Goal: Task Accomplishment & Management: Use online tool/utility

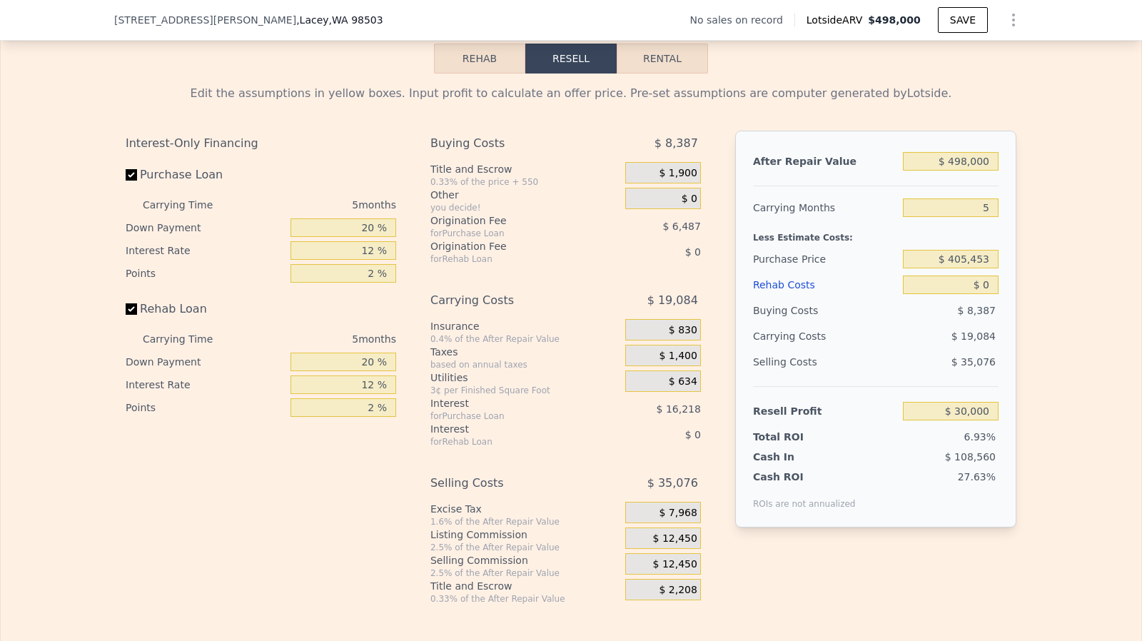
scroll to position [2012, 0]
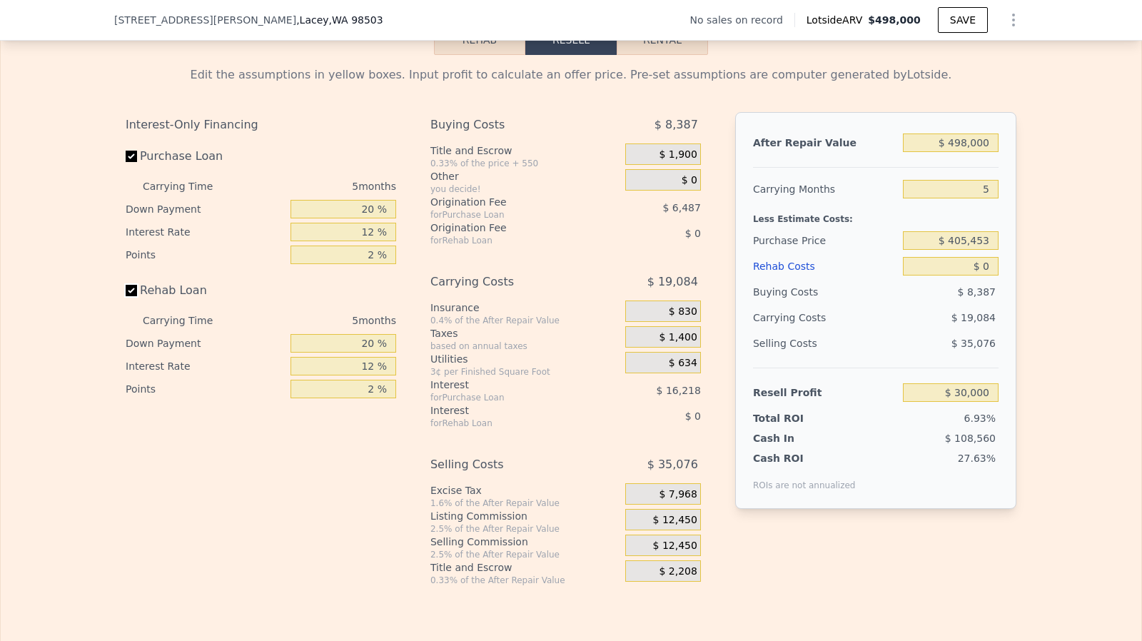
click at [130, 296] on input "Rehab Loan" at bounding box center [131, 290] width 11 height 11
checkbox input "false"
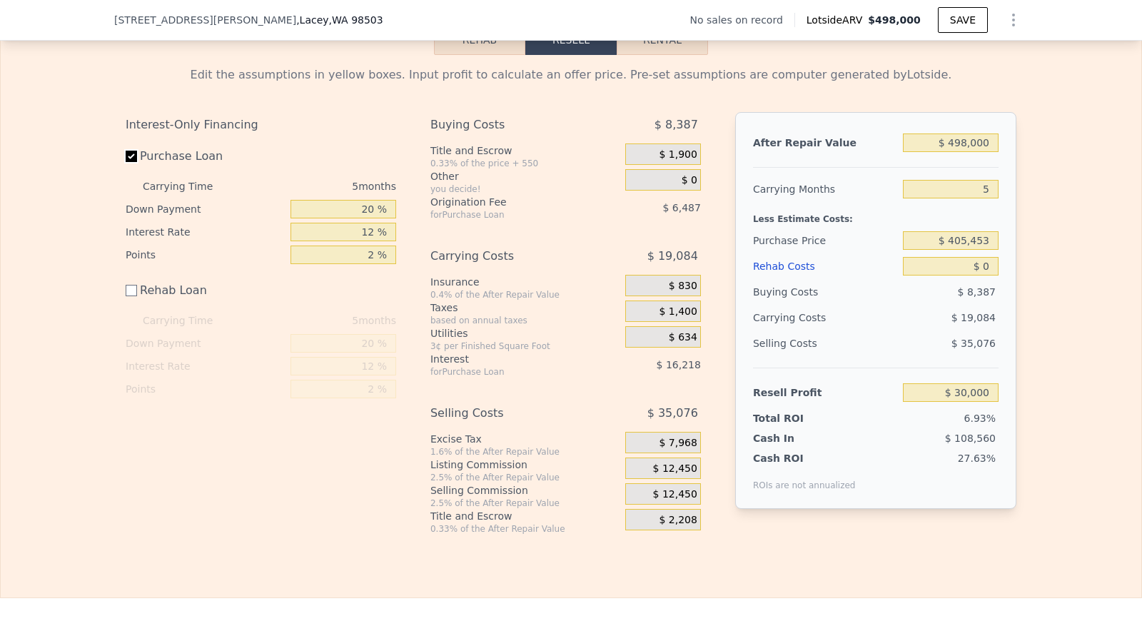
click at [126, 162] on input "Purchase Loan" at bounding box center [131, 156] width 11 height 11
checkbox input "false"
type input "$ 52,707"
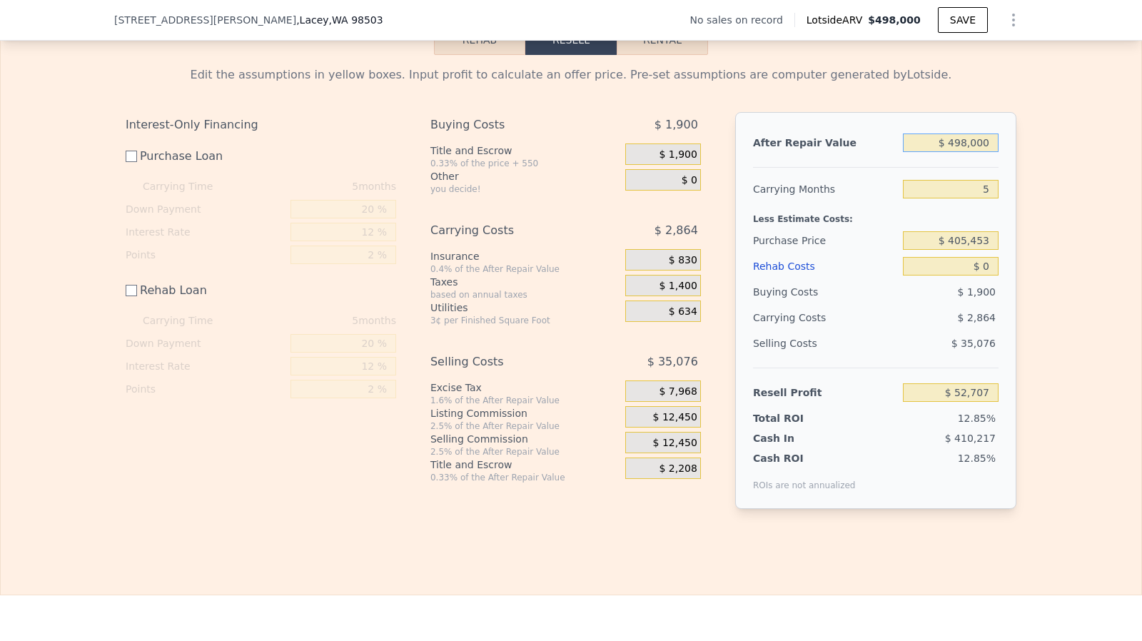
click at [987, 152] on input "$ 498,000" at bounding box center [951, 142] width 96 height 19
type input "$ 5"
type input "-$ 409,932"
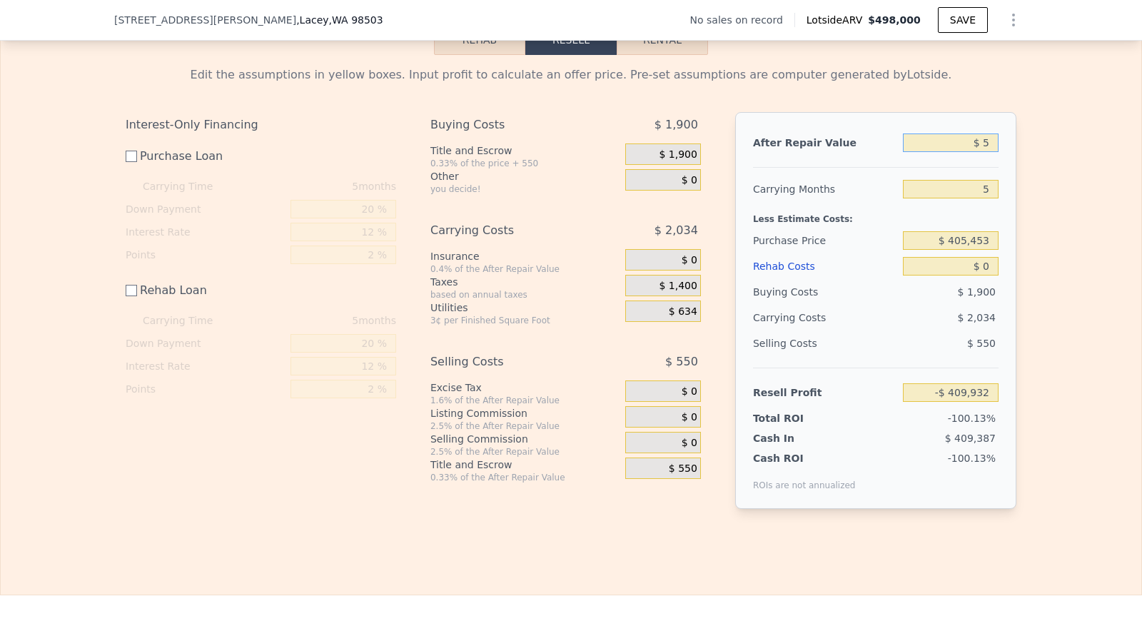
type input "$ 50"
type input "-$ 409,890"
type input "$ 500"
type input "-$ 409,474"
type input "$ 5,000"
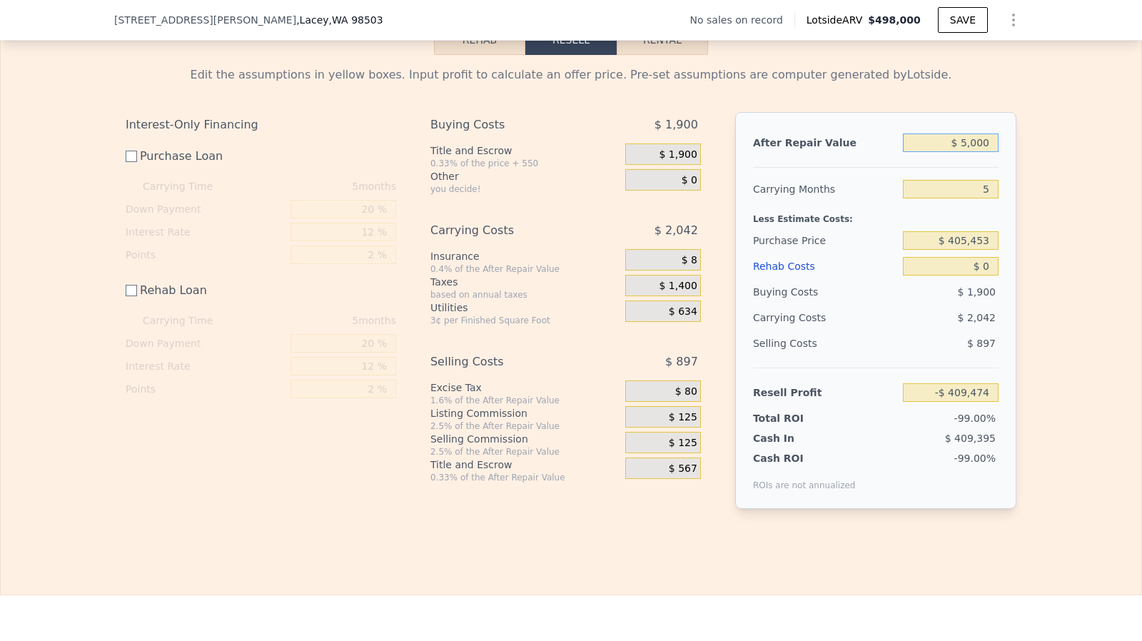
type input "-$ 405,292"
type input "$ 50,000"
type input "-$ 363,487"
type input "$ 500,000"
type input "$ 54,565"
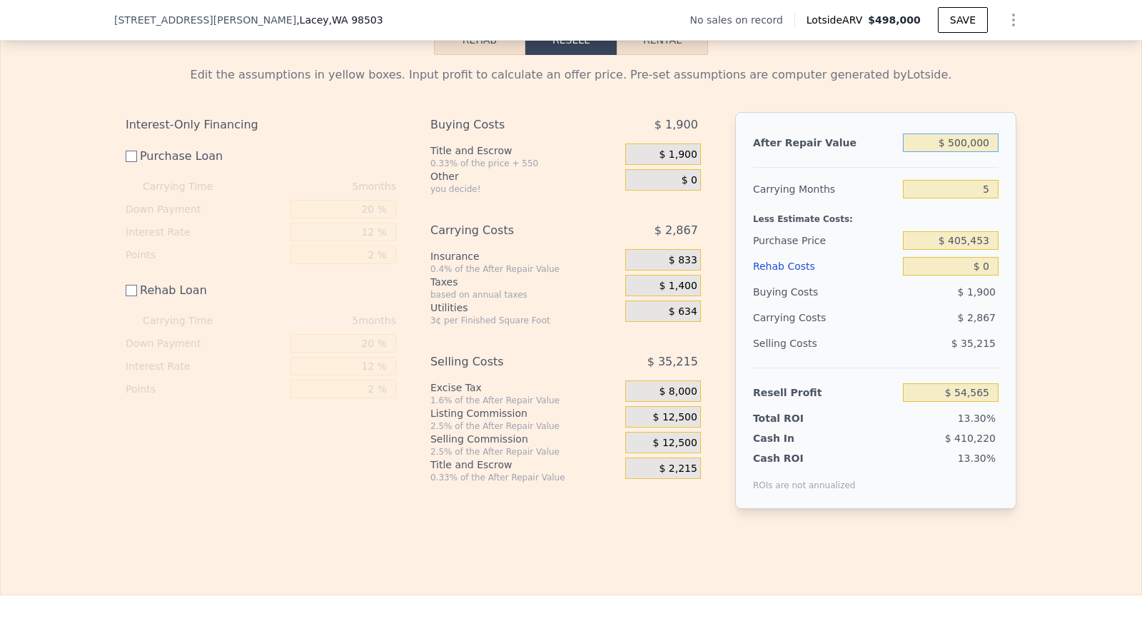
type input "$ 500,000"
click at [667, 424] on span "$ 12,500" at bounding box center [675, 417] width 44 height 13
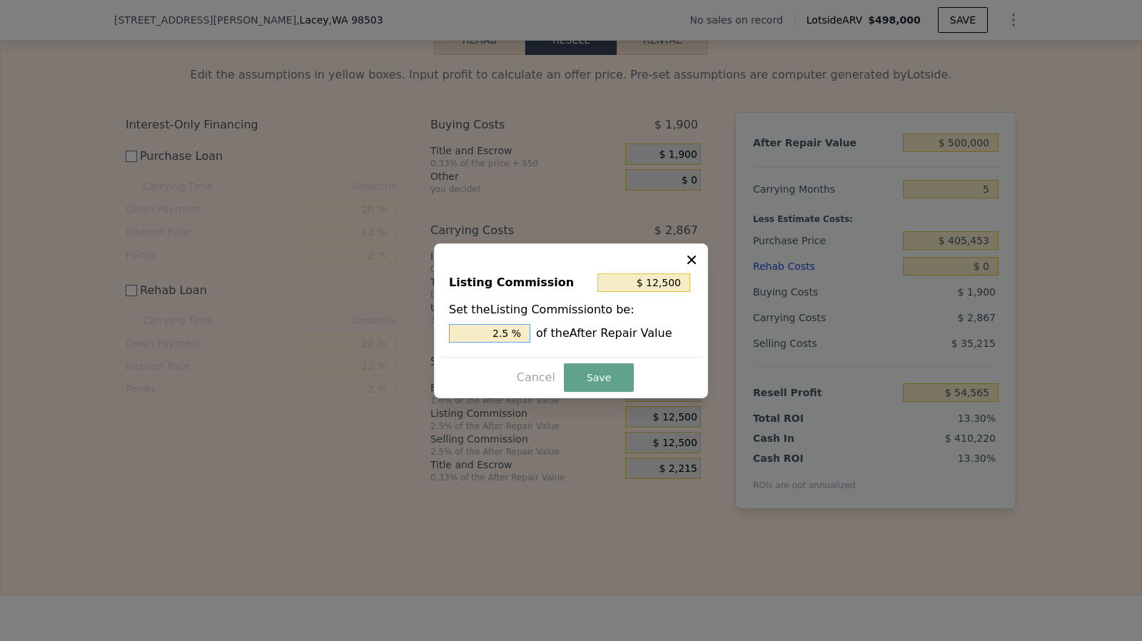
click at [514, 333] on input "2.5 %" at bounding box center [489, 333] width 81 height 19
type input "$ 10,000"
type input "2 %"
type input "$ 5,000"
type input "1. %"
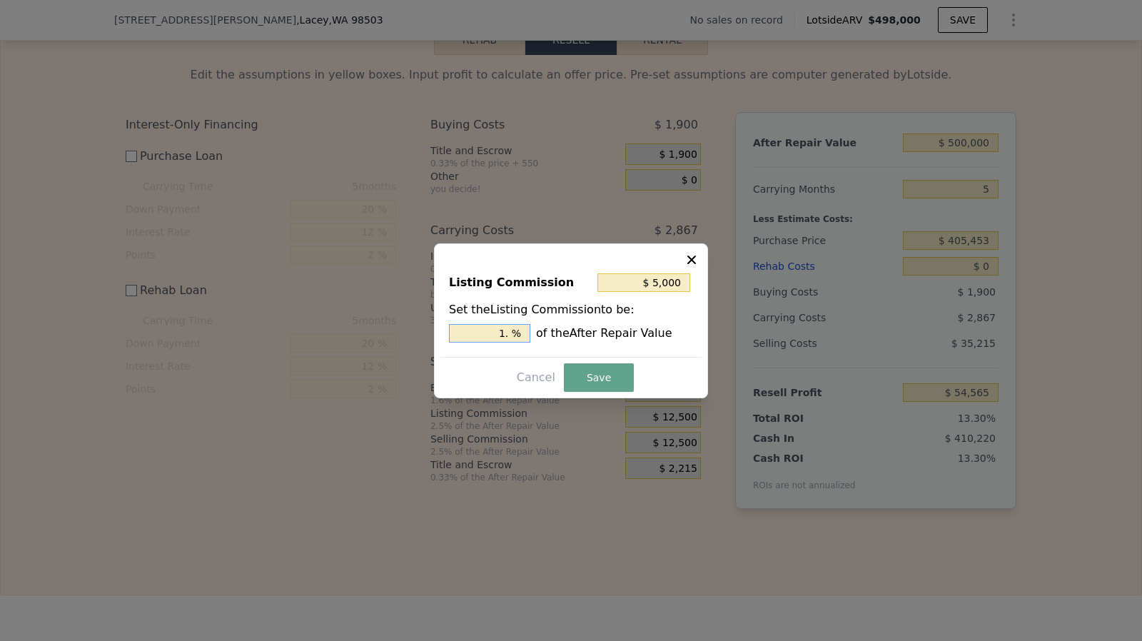
type input "$ 7,500"
type input "1.5 %"
click at [580, 374] on button "Save" at bounding box center [599, 377] width 70 height 29
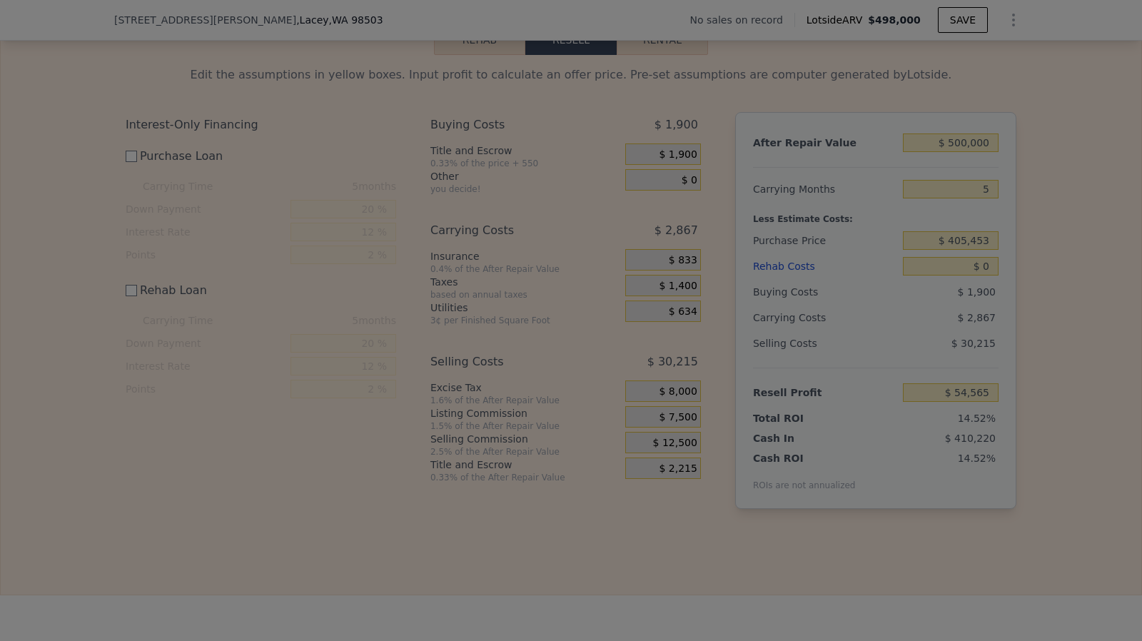
type input "$ 59,565"
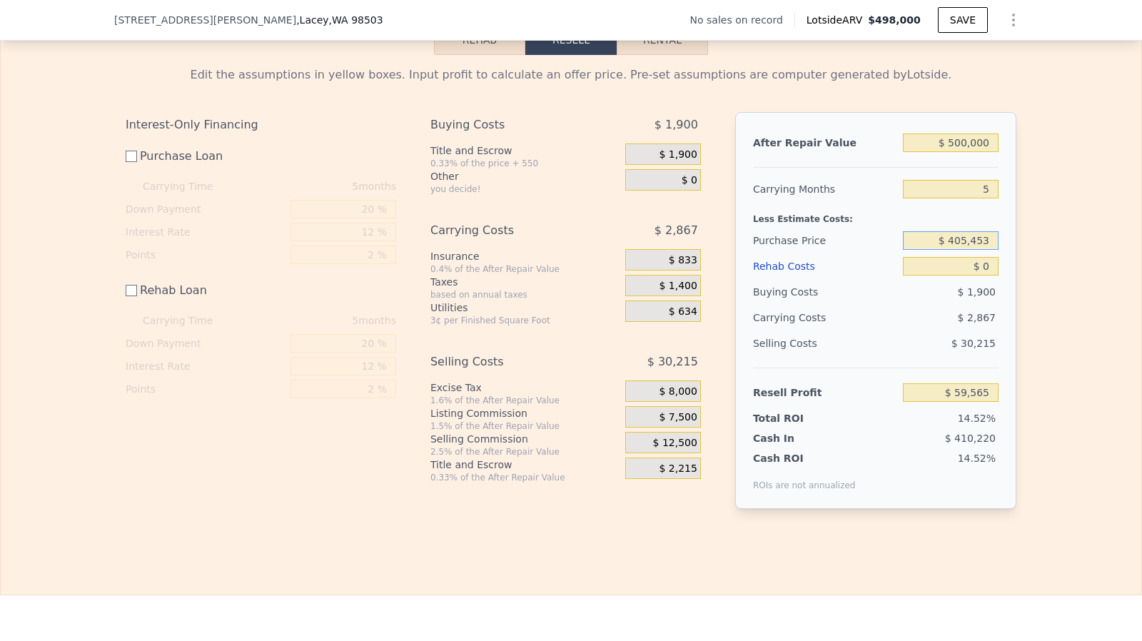
click at [962, 250] on input "$ 405,453" at bounding box center [951, 240] width 96 height 19
type input "$ 270,000"
click at [990, 276] on input "$ 0" at bounding box center [951, 266] width 96 height 19
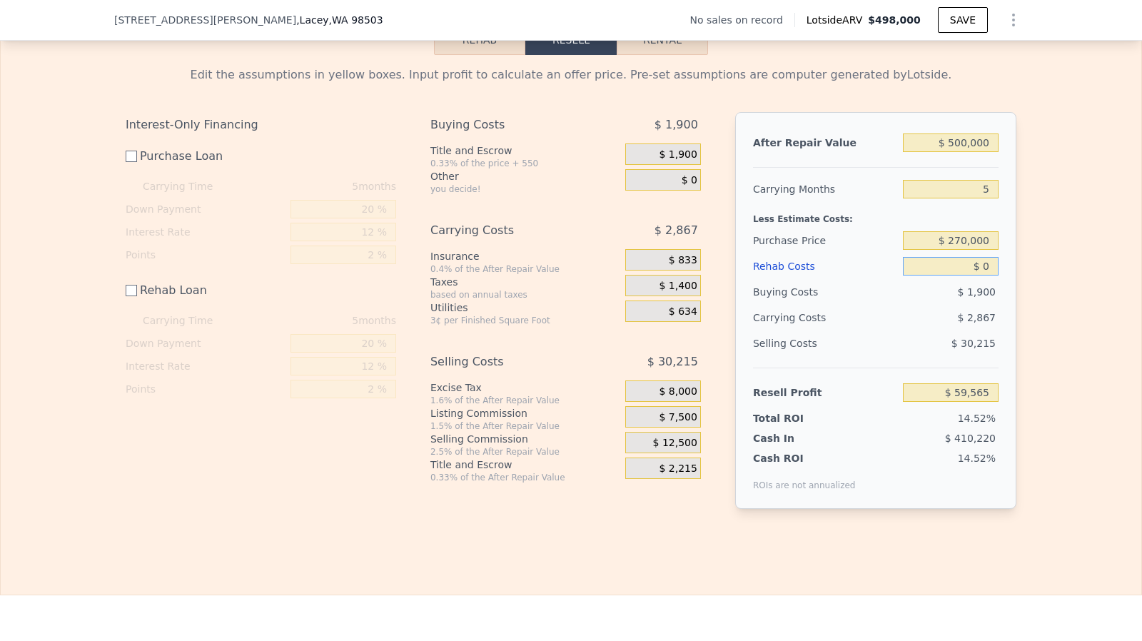
type input "$ 195,469"
click at [990, 276] on input "$ 0" at bounding box center [951, 266] width 96 height 19
type input "$ 13"
type input "$ 195,456"
type input "$ 132"
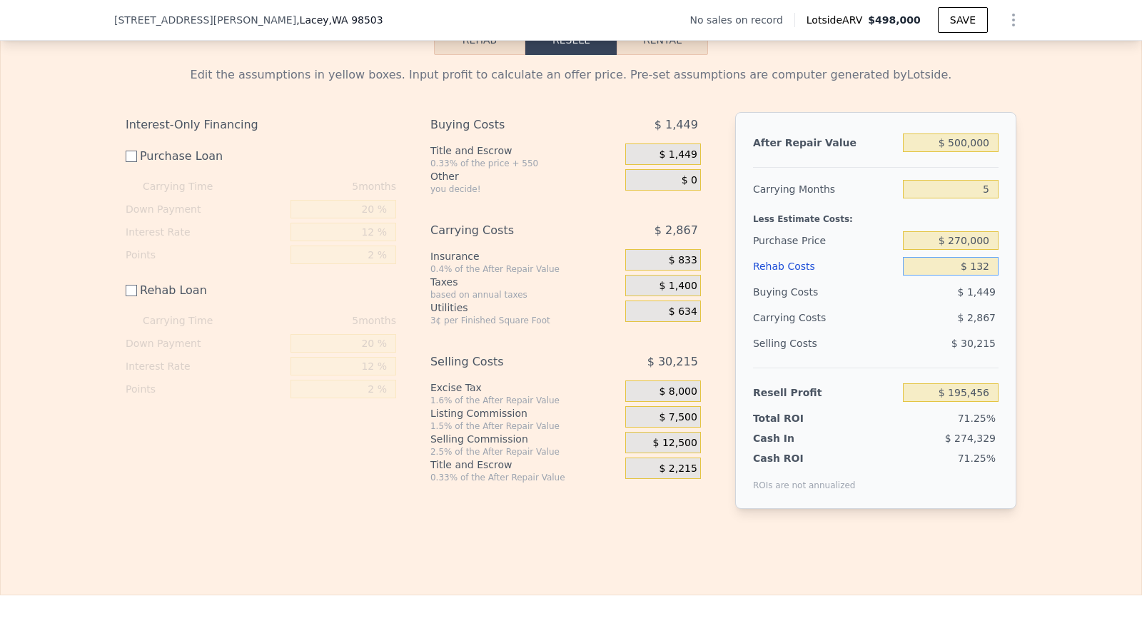
type input "$ 195,337"
type input "$ 13"
type input "$ 195,456"
type input "$ 1"
type input "$ 195,468"
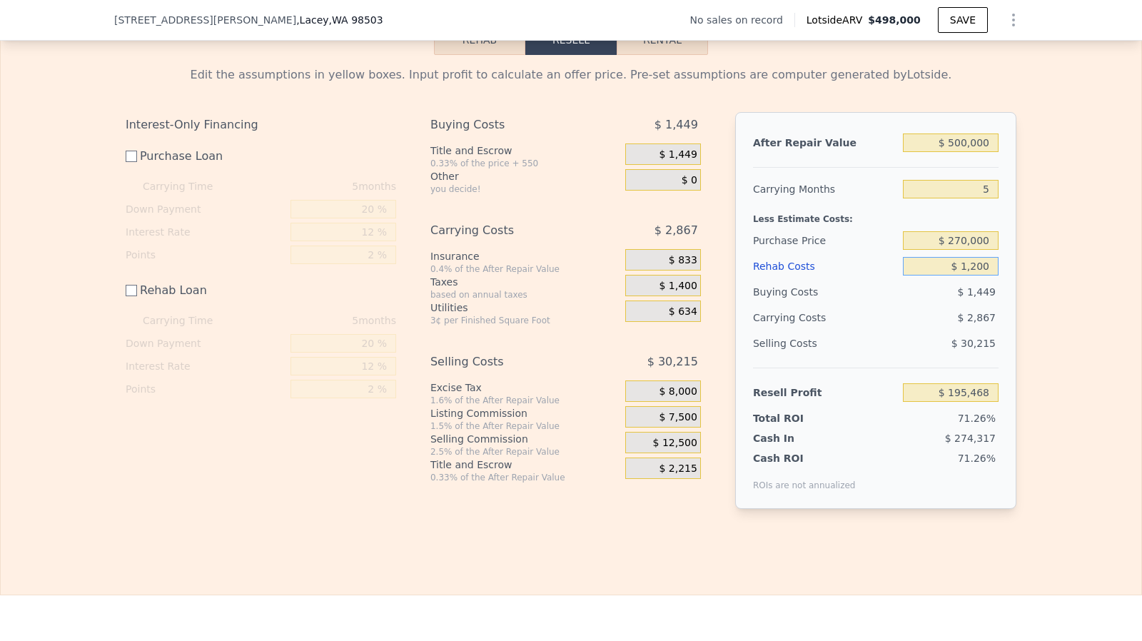
type input "$ 12,000"
type input "$ 183,469"
type input "$ 120,000"
type input "$ 75,469"
type input "$ 120,000"
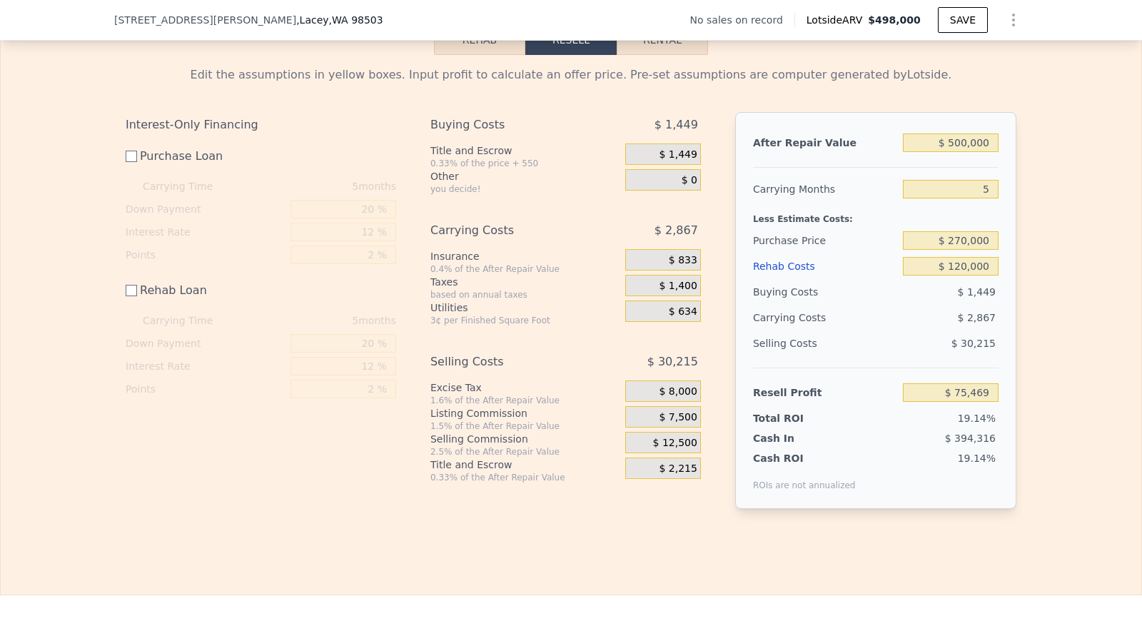
click at [979, 253] on div "$ 270,000" at bounding box center [951, 241] width 96 height 26
click at [977, 250] on input "$ 270,000" at bounding box center [951, 240] width 96 height 19
click at [968, 276] on input "$ 120,000" at bounding box center [951, 266] width 96 height 19
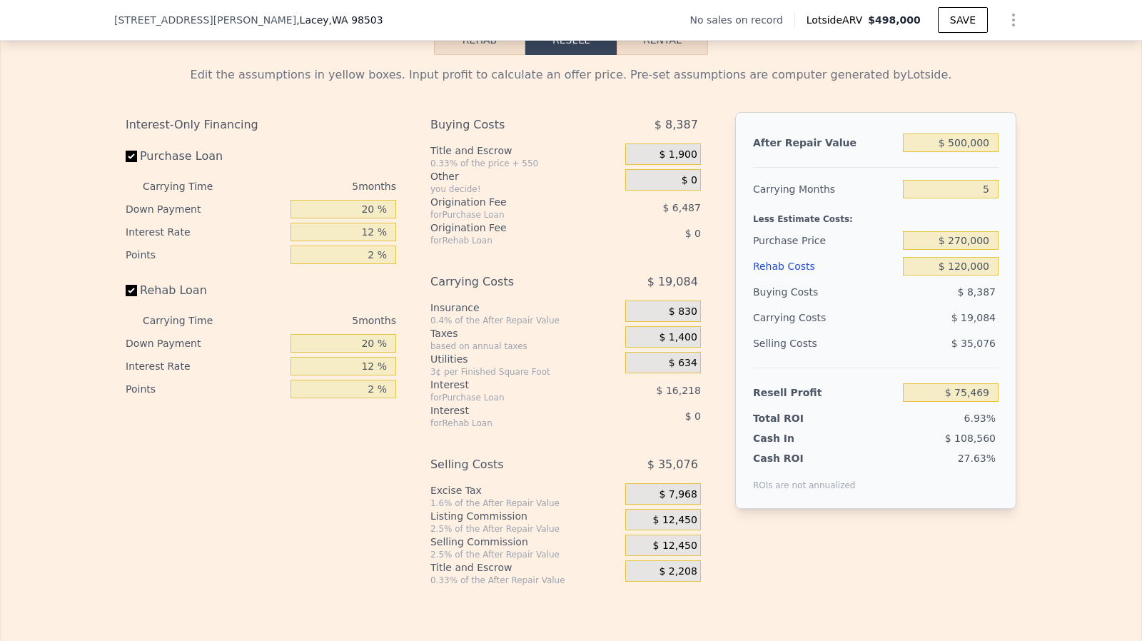
checkbox input "true"
type input "$ 498,000"
type input "$ 0"
type input "$ 30,000"
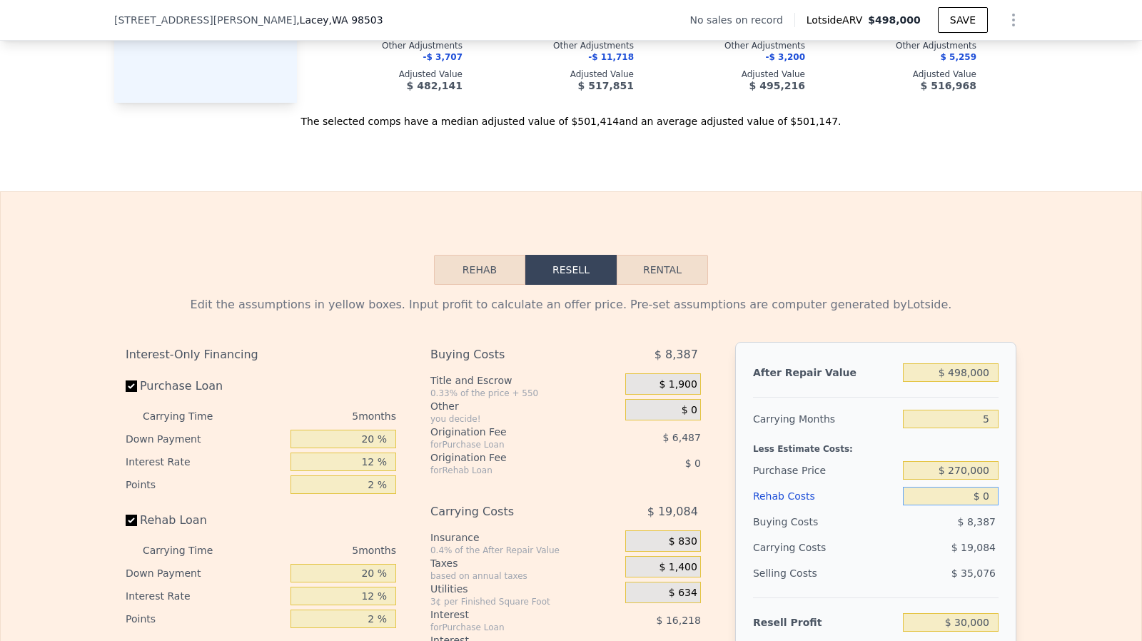
scroll to position [1996, 0]
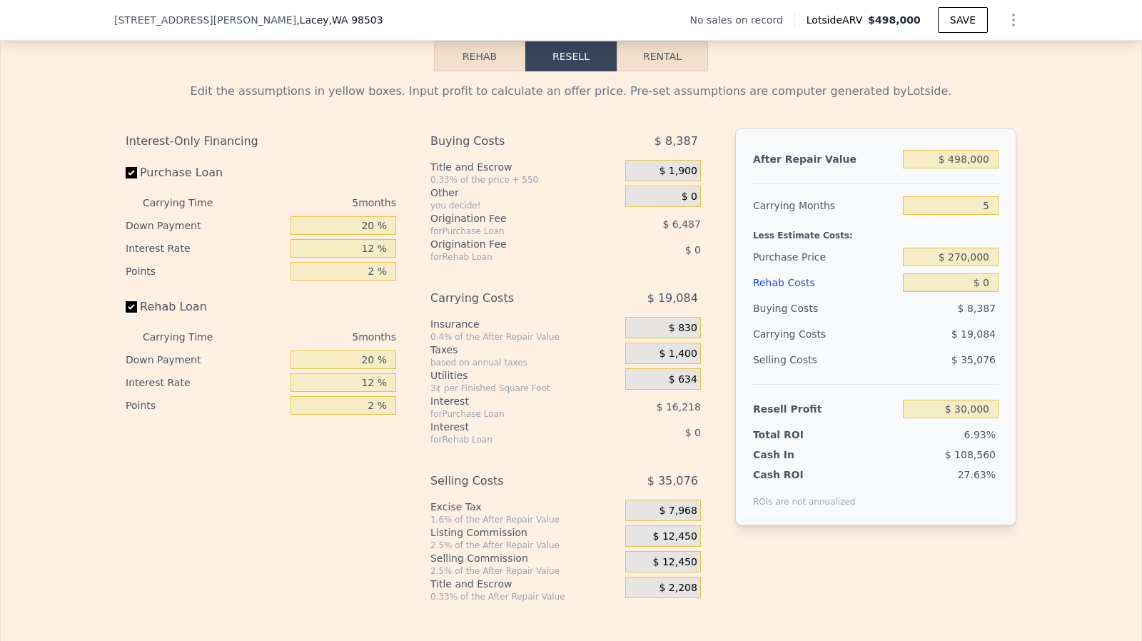
click at [126, 313] on input "Rehab Loan" at bounding box center [131, 306] width 11 height 11
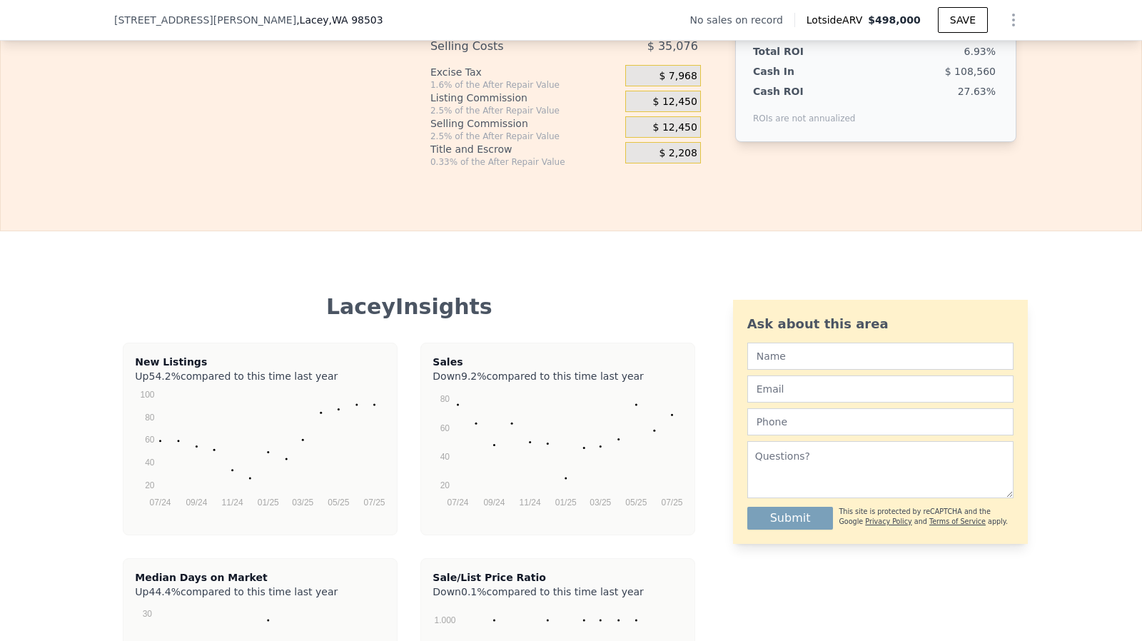
scroll to position [2626, 0]
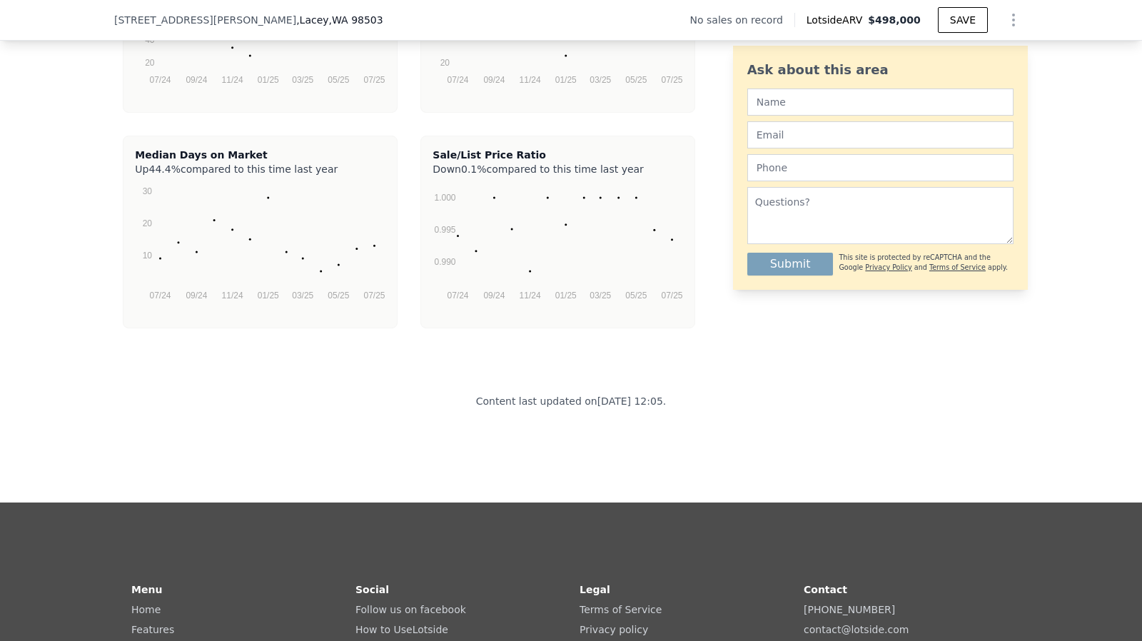
checkbox input "true"
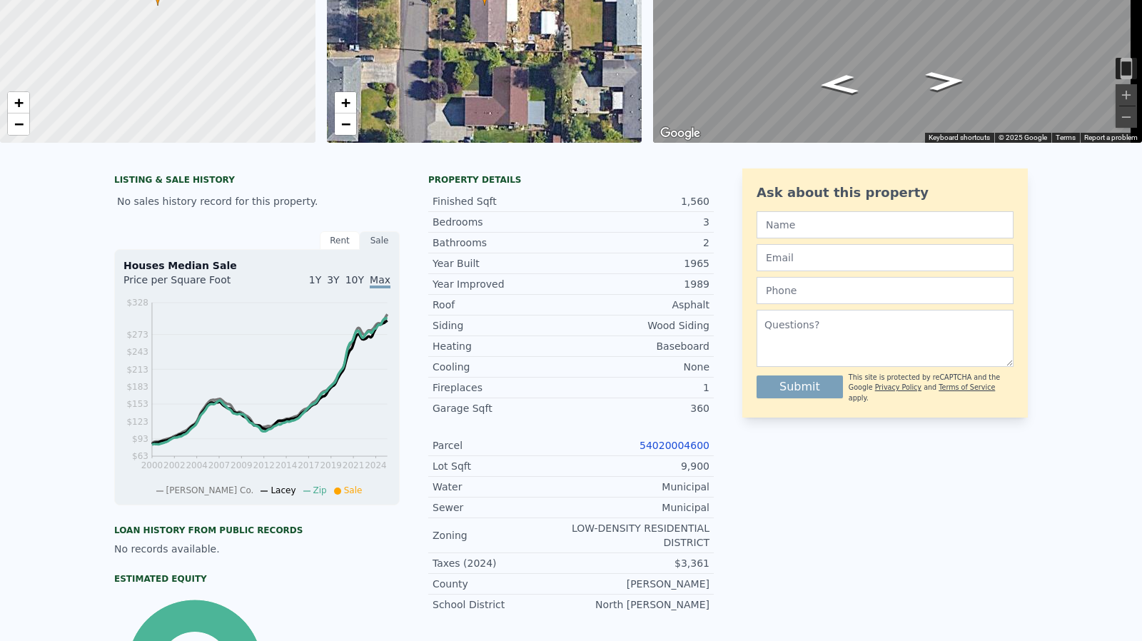
scroll to position [0, 0]
